Goal: Task Accomplishment & Management: Manage account settings

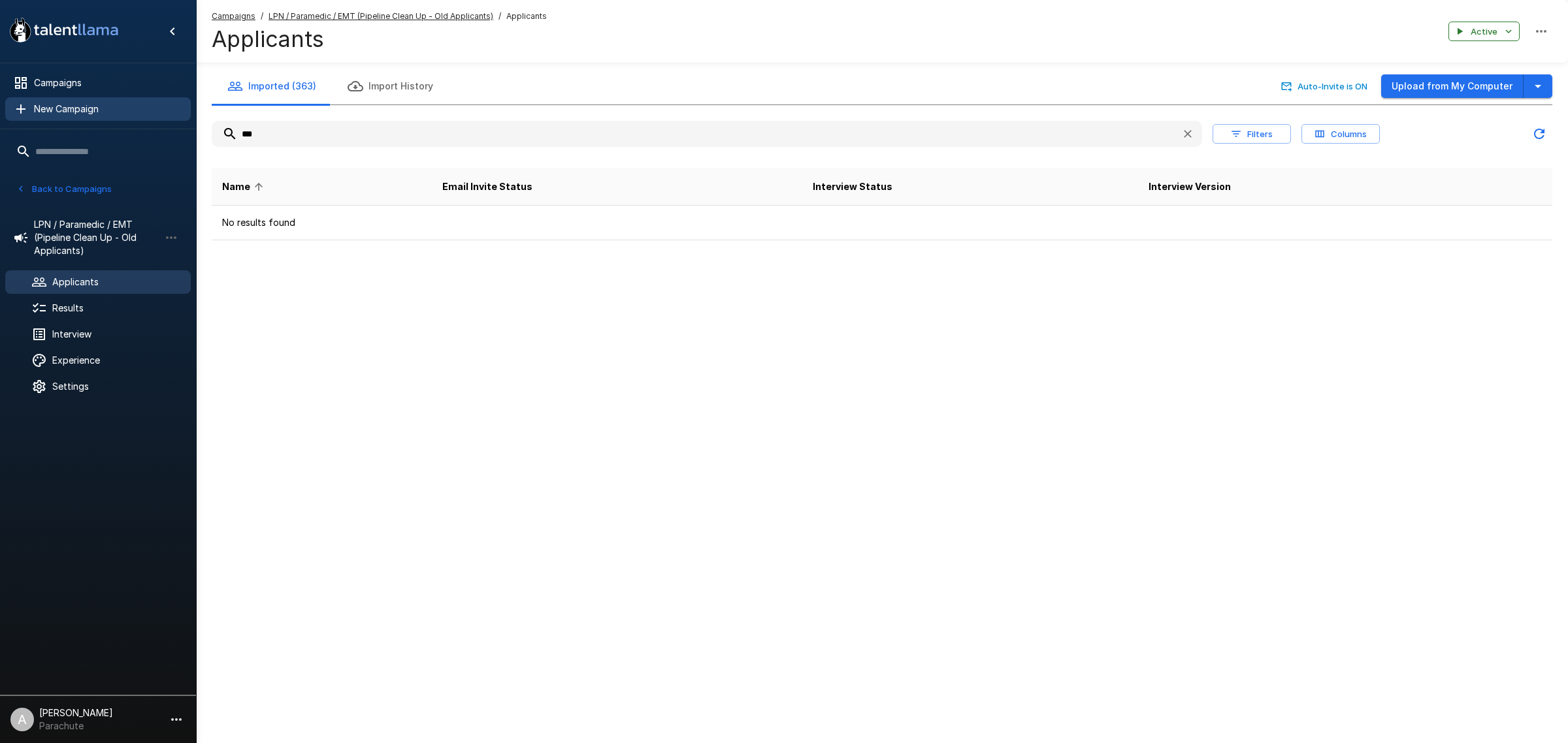
click at [82, 86] on span "Campaigns" at bounding box center [107, 83] width 146 height 13
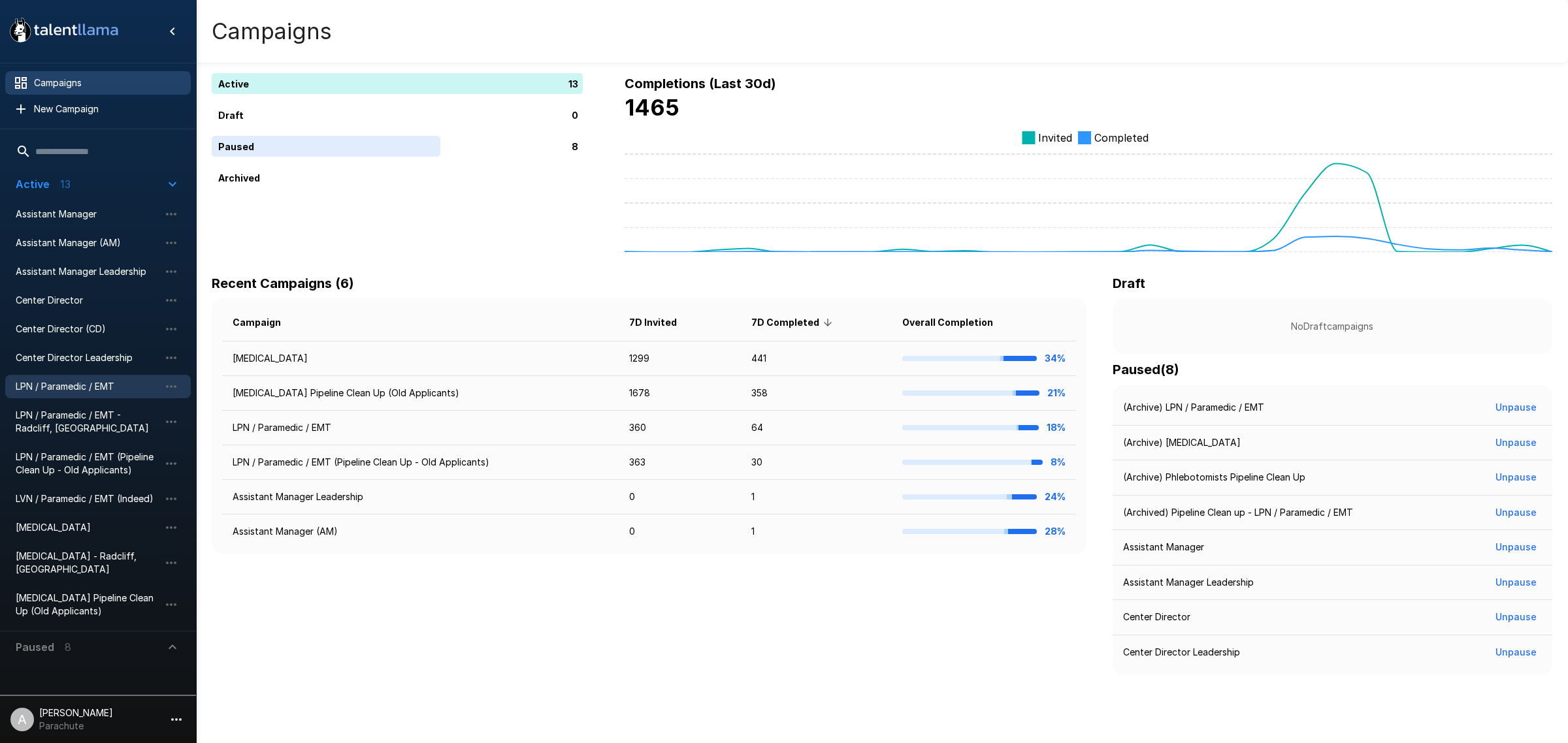
click at [87, 386] on span "LPN / Paramedic / EMT" at bounding box center [88, 386] width 144 height 13
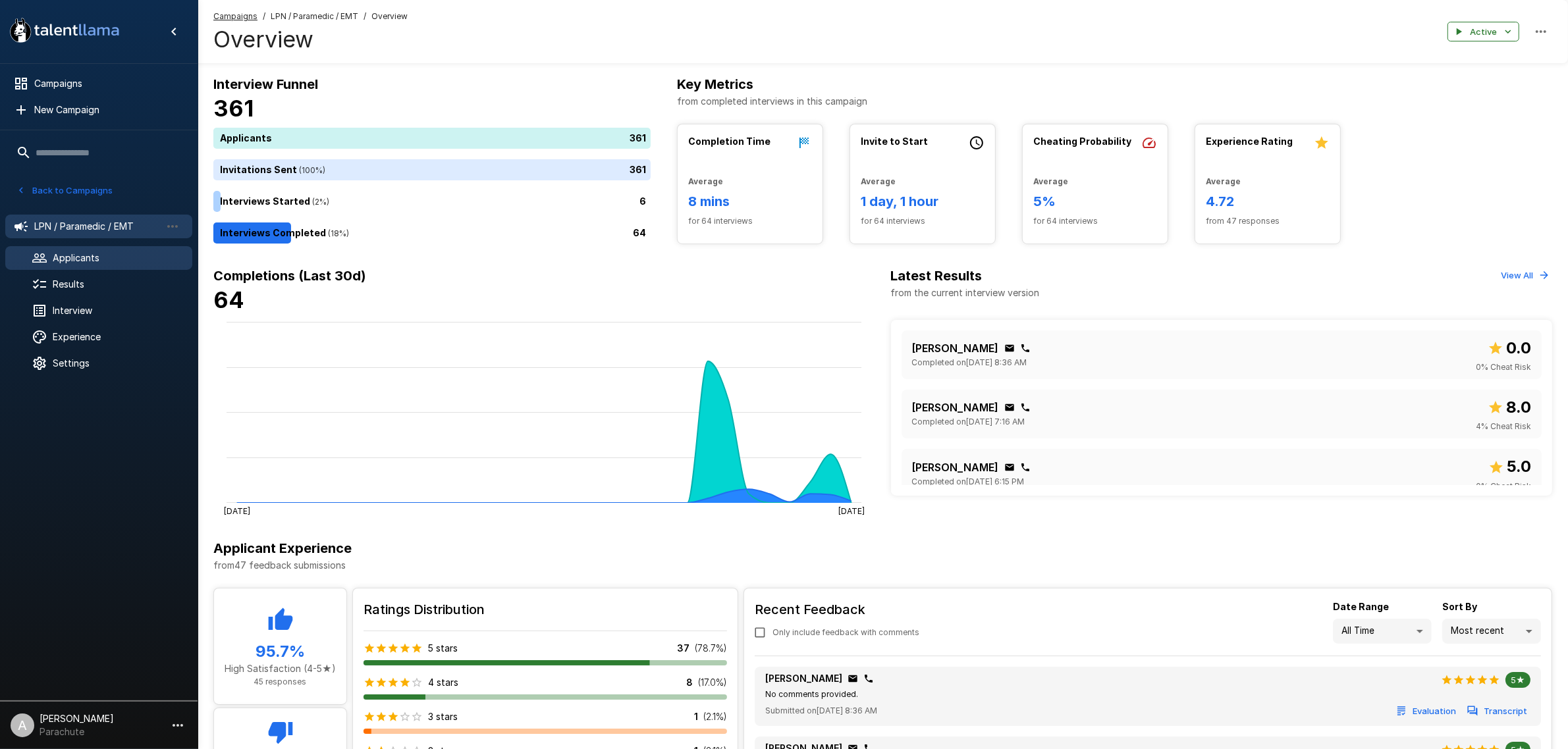
click at [59, 258] on span "Applicants" at bounding box center [117, 258] width 129 height 13
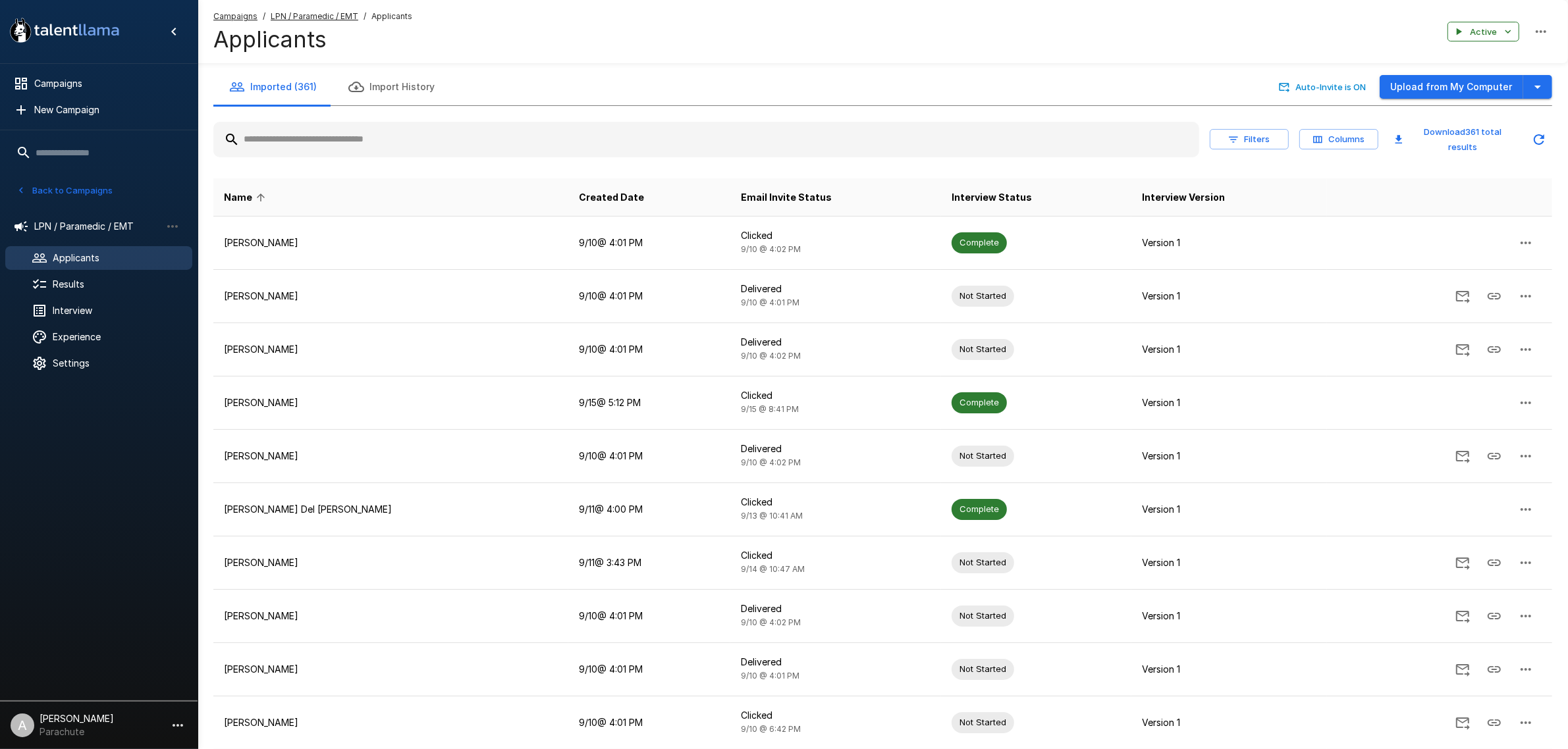
click at [356, 130] on input "text" at bounding box center [705, 139] width 986 height 23
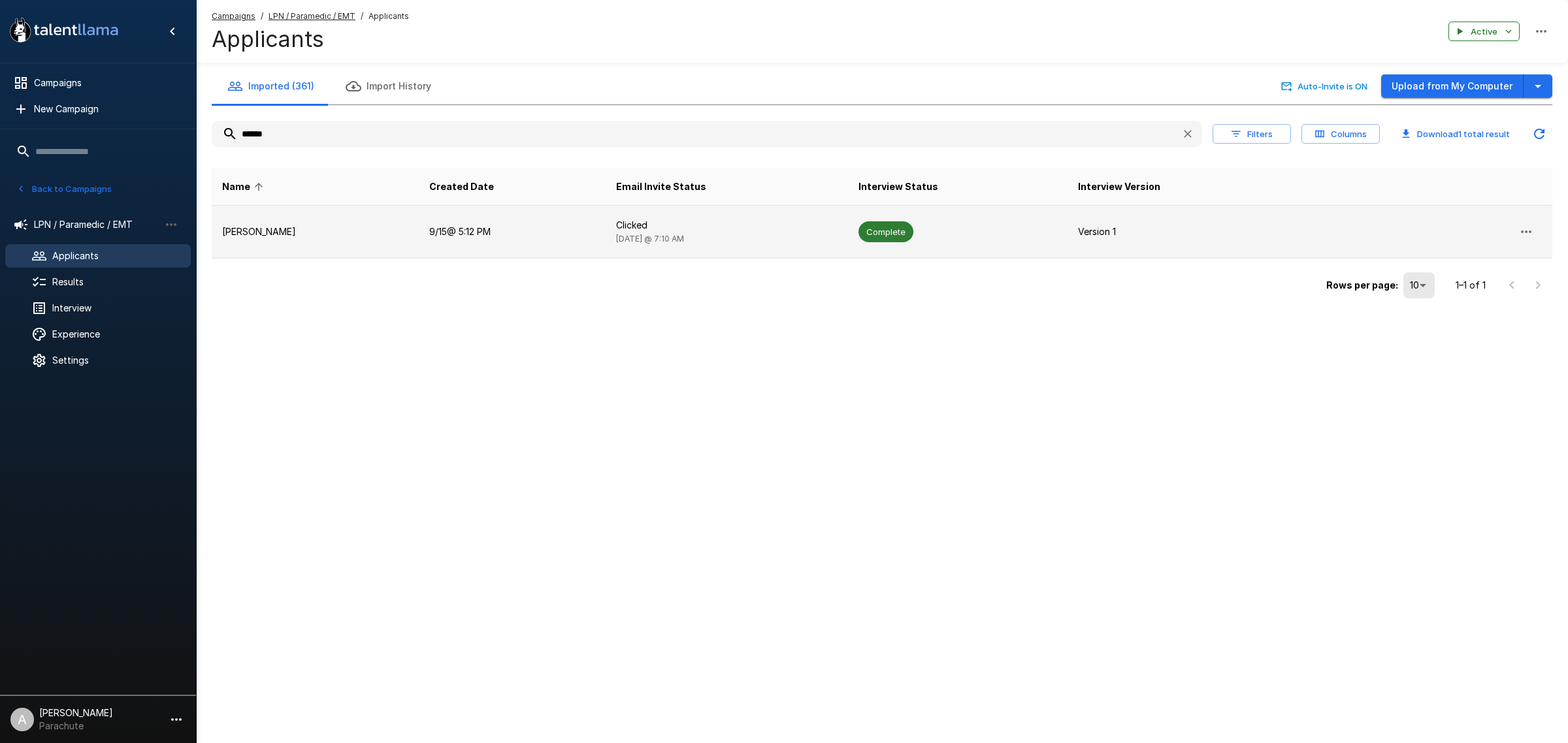
type input "******"
click at [389, 214] on td "[PERSON_NAME]" at bounding box center [315, 232] width 207 height 53
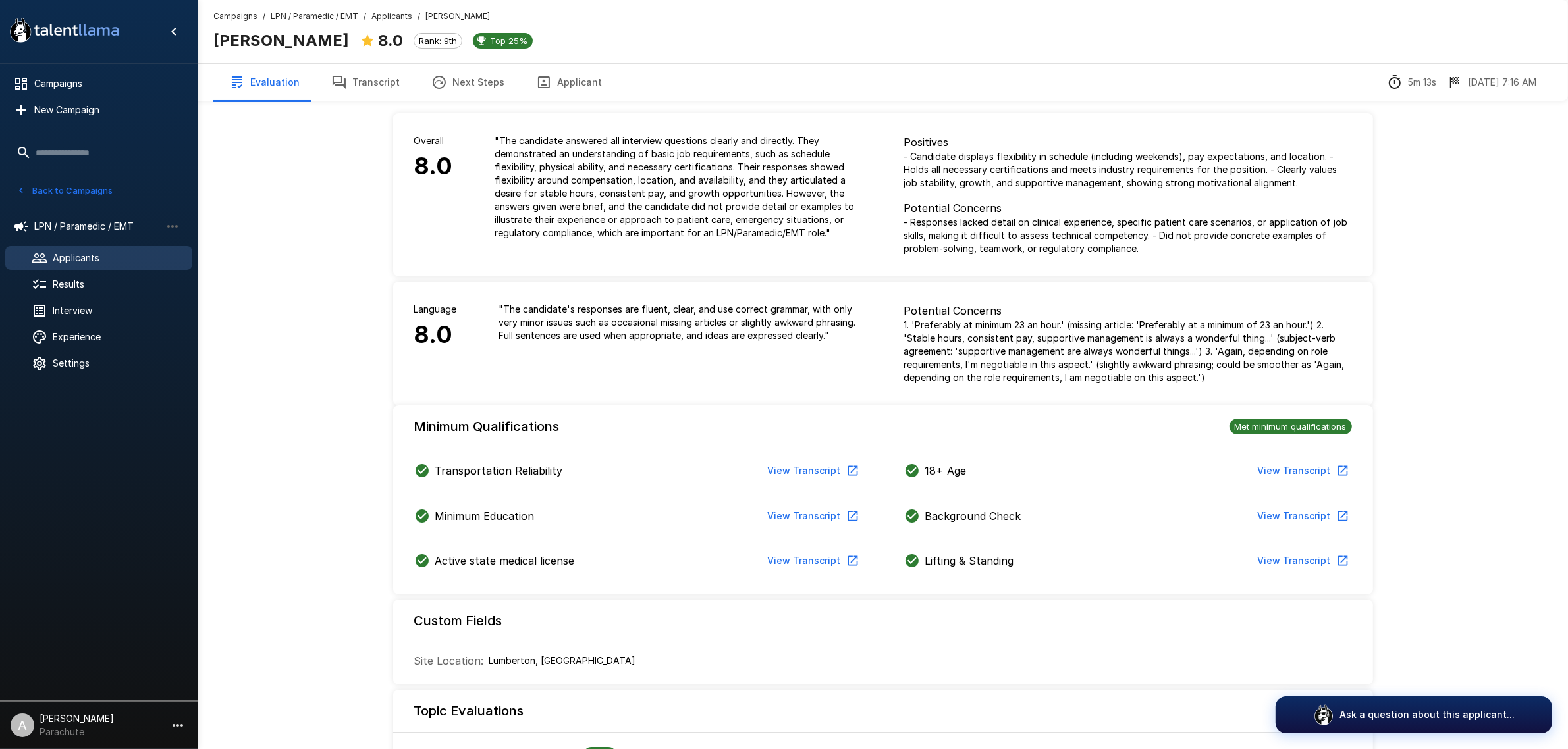
click at [381, 87] on button "Transcript" at bounding box center [366, 83] width 100 height 37
